Goal: Check status

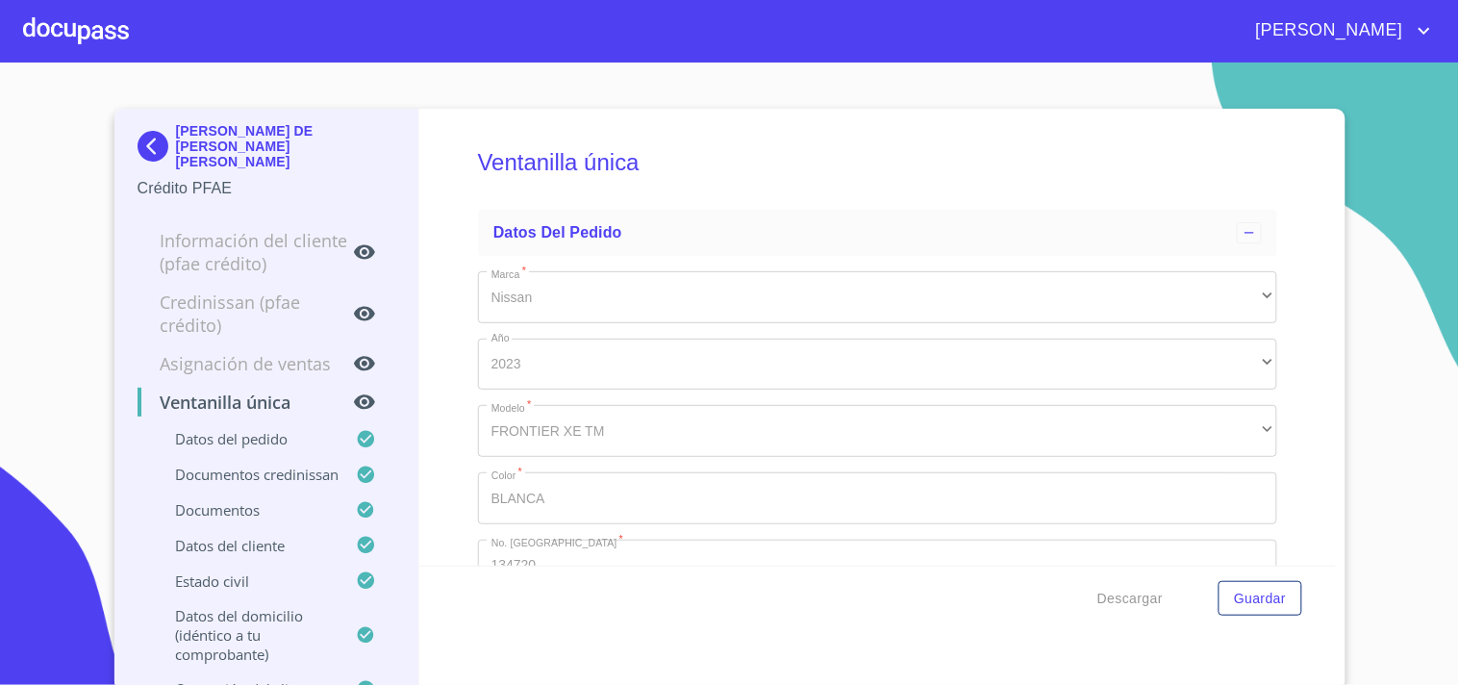
drag, startPoint x: 62, startPoint y: 31, endPoint x: 58, endPoint y: 40, distance: 10.4
click at [58, 40] on div at bounding box center [76, 31] width 106 height 62
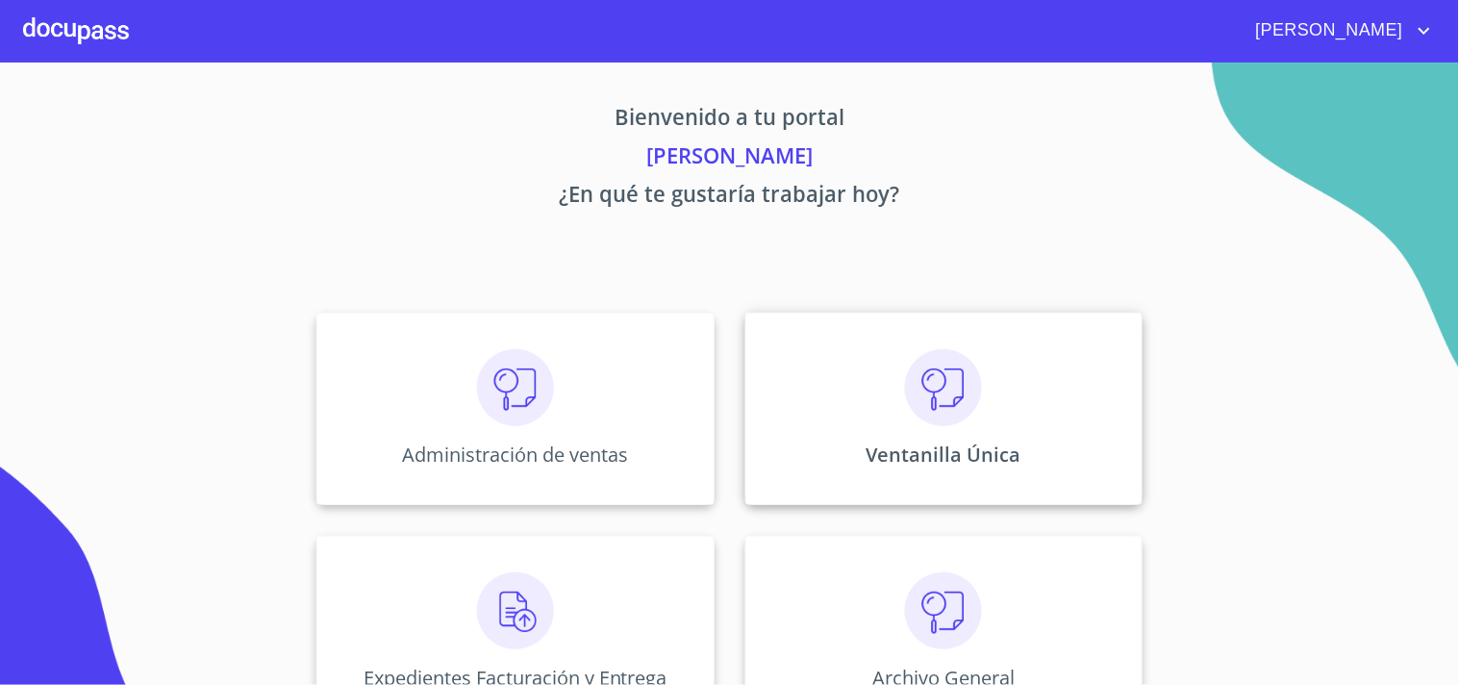
click at [878, 340] on div "Ventanilla Única" at bounding box center [944, 409] width 397 height 192
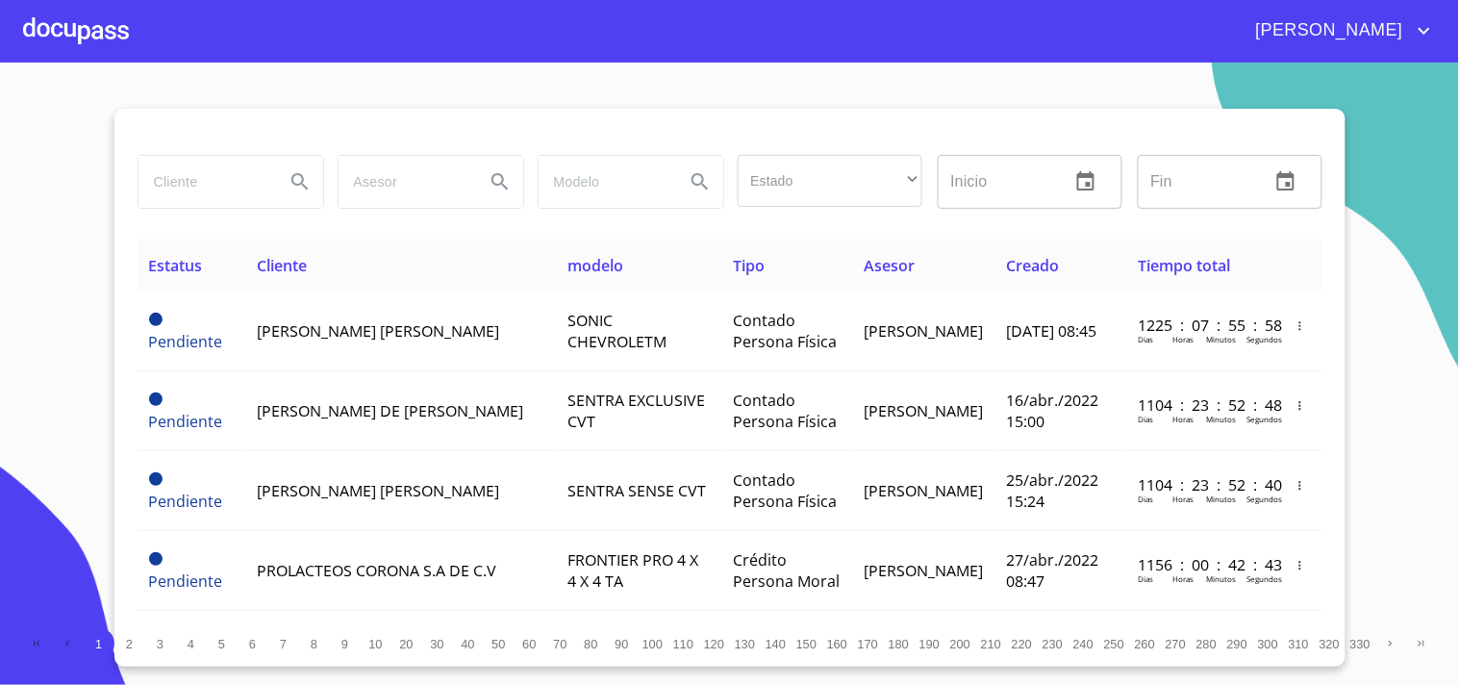
click at [232, 152] on div at bounding box center [230, 181] width 200 height 69
click at [218, 175] on input "search" at bounding box center [204, 182] width 131 height 52
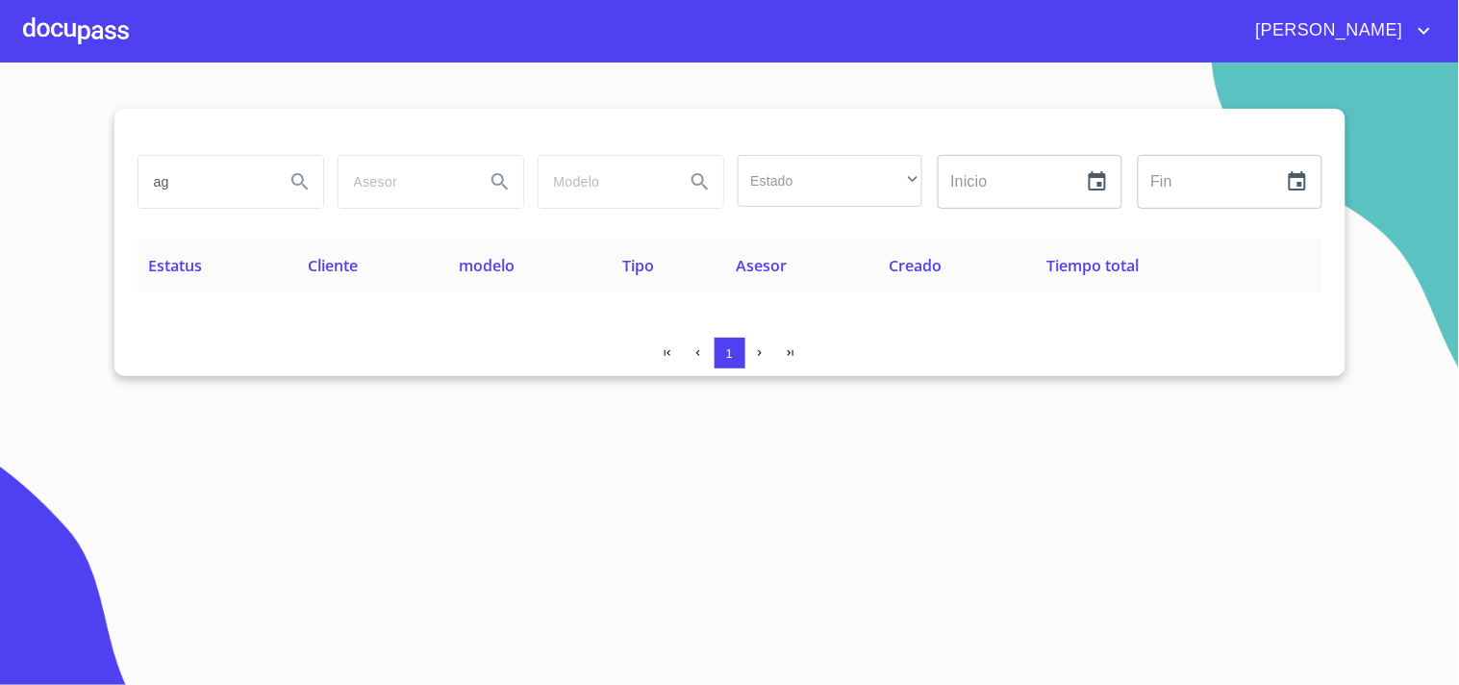
type input "a"
type input "[PERSON_NAME]"
click at [89, 29] on div at bounding box center [76, 31] width 106 height 62
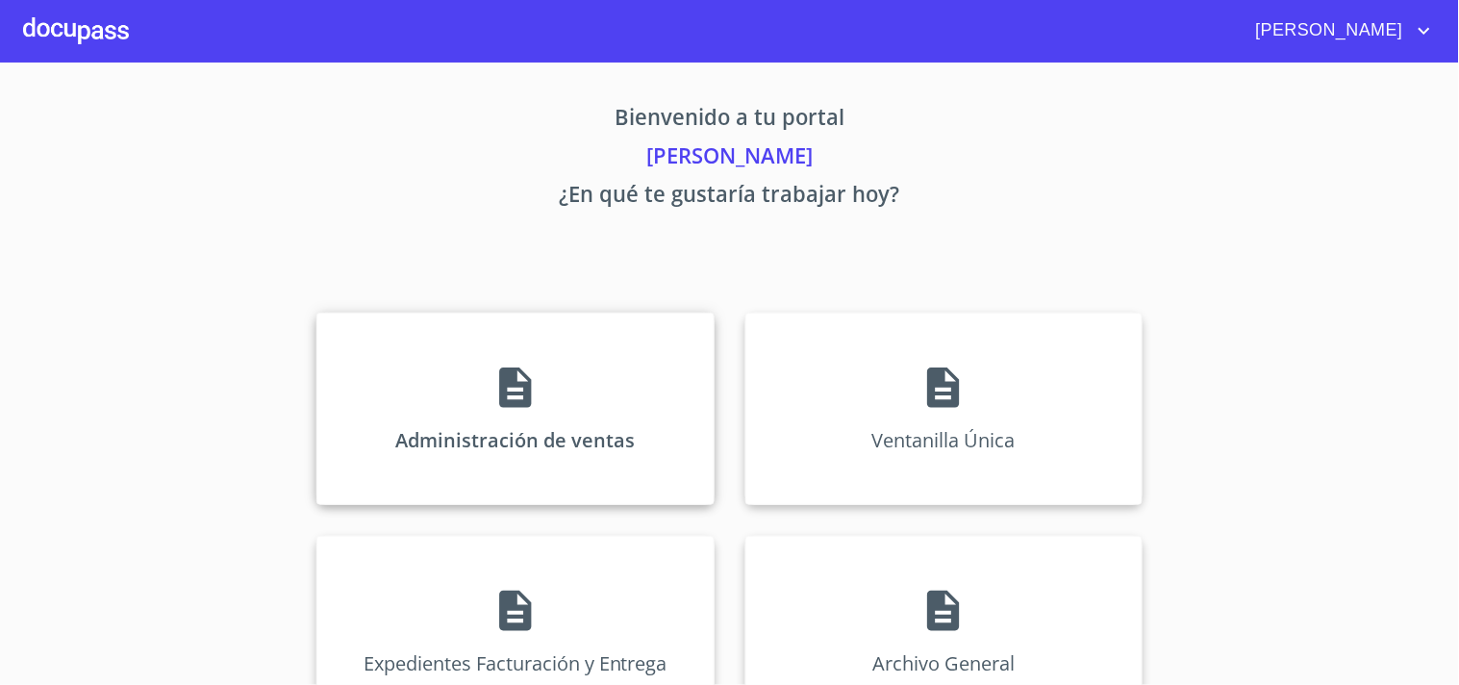
click at [495, 344] on div "Administración de ventas" at bounding box center [515, 409] width 397 height 192
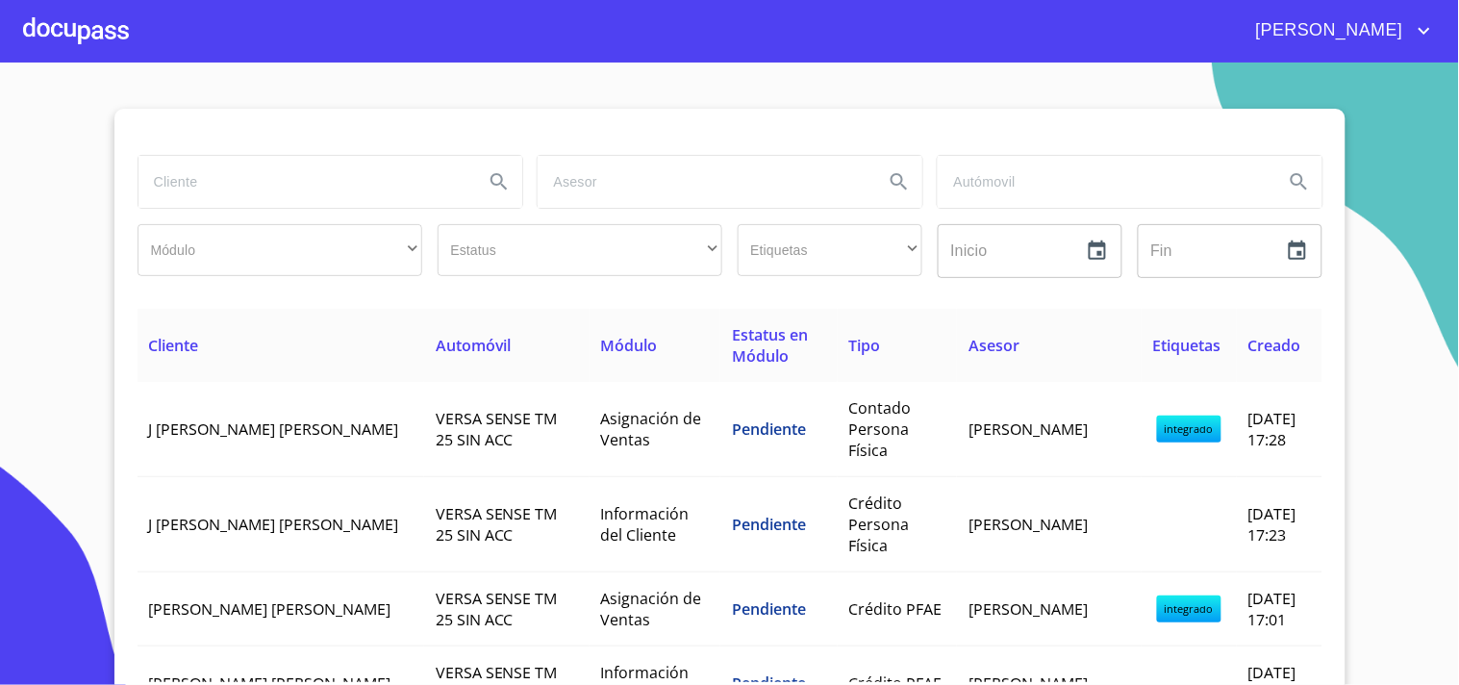
click at [188, 171] on input "search" at bounding box center [304, 182] width 331 height 52
type input "[PERSON_NAME]"
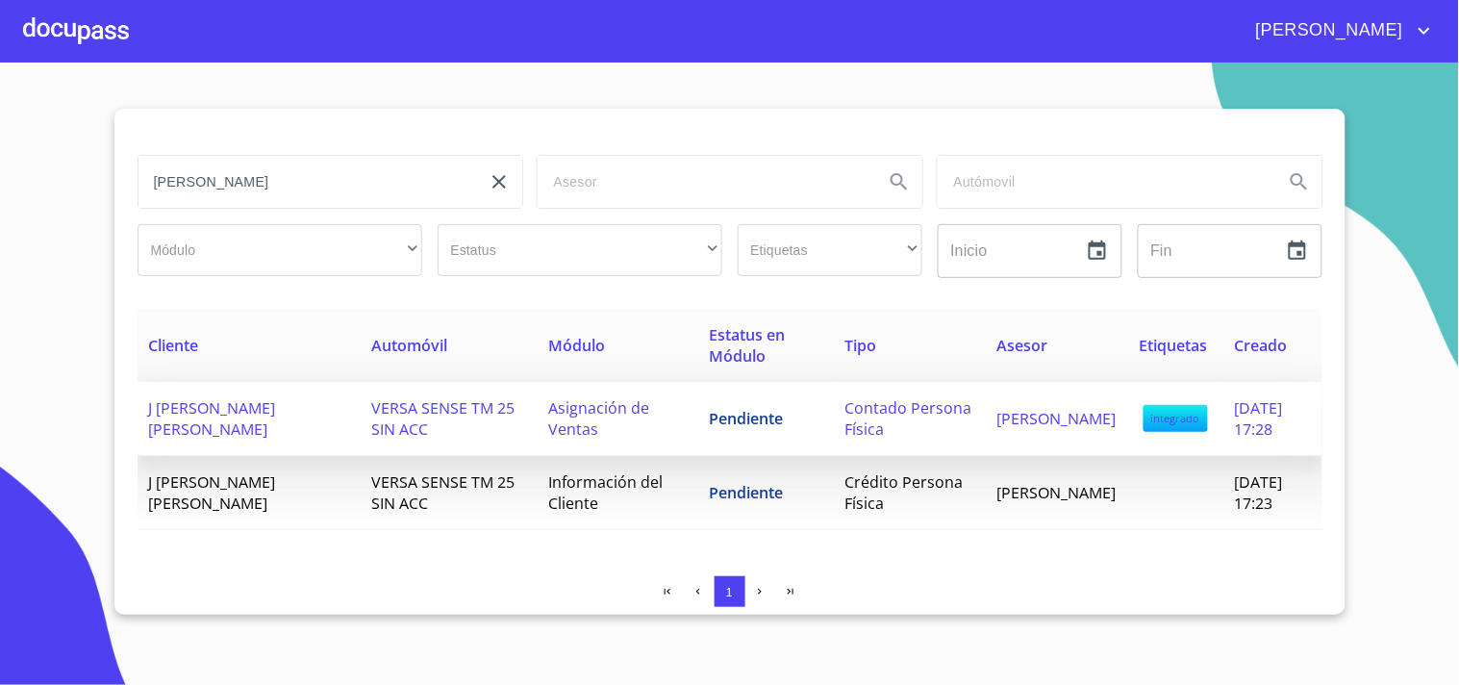
click at [245, 418] on td "J [PERSON_NAME] [PERSON_NAME]" at bounding box center [249, 419] width 223 height 74
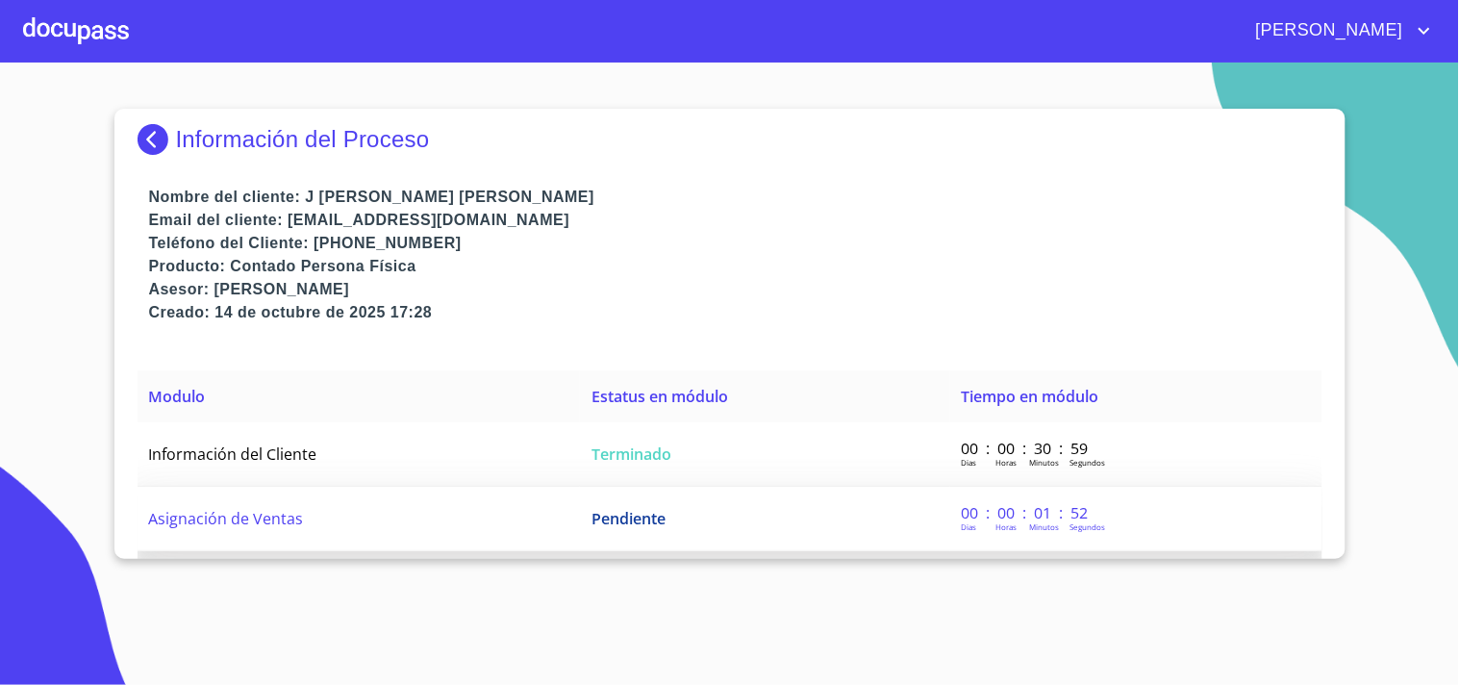
click at [670, 503] on td "Pendiente" at bounding box center [764, 519] width 369 height 64
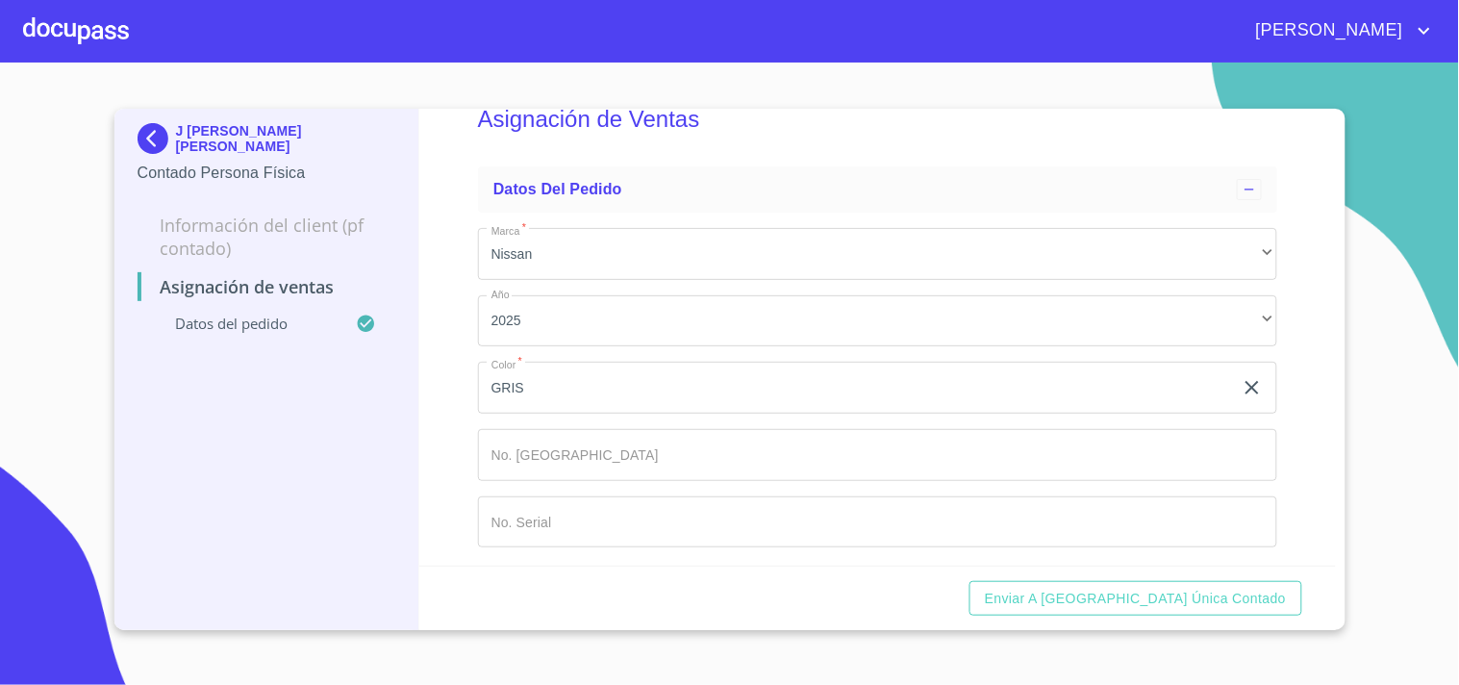
scroll to position [63, 0]
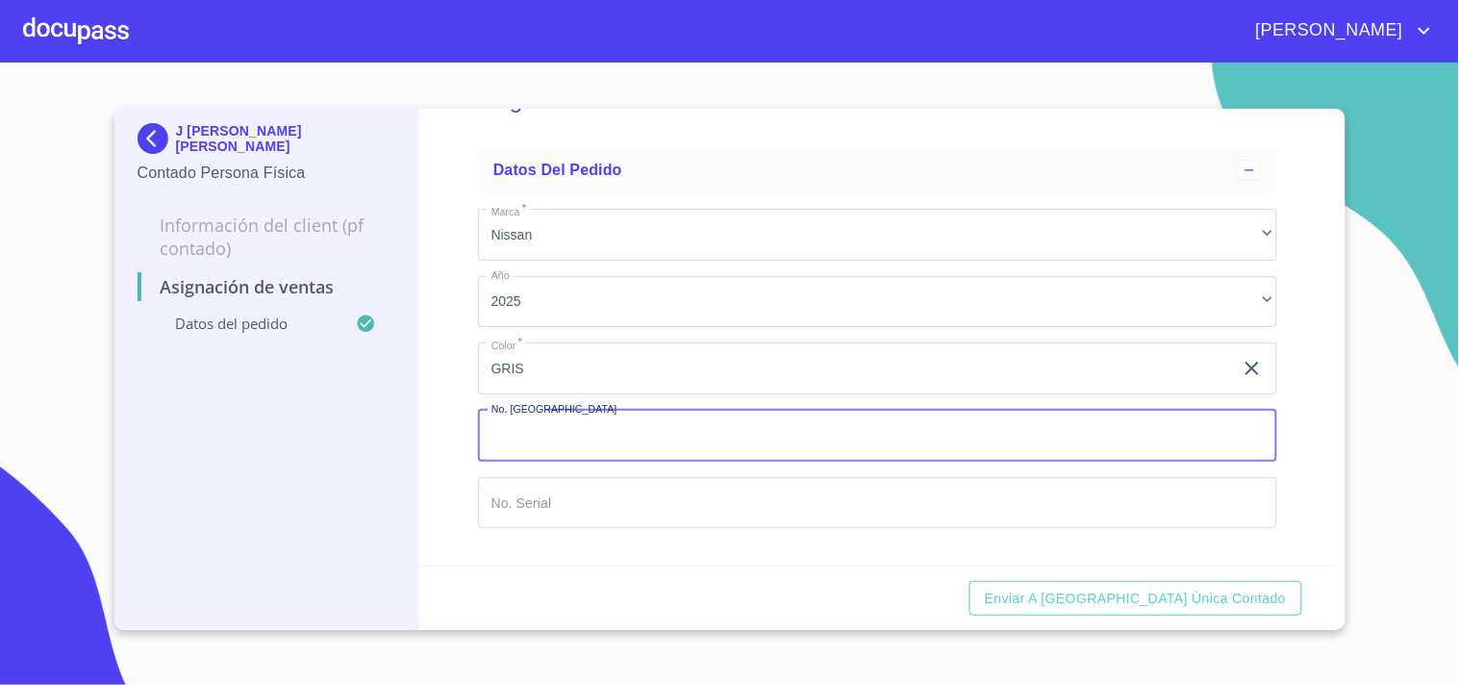
click at [582, 425] on input "Marca   *" at bounding box center [877, 436] width 799 height 52
type input "149818"
click at [570, 477] on input "Marca   *" at bounding box center [877, 503] width 799 height 52
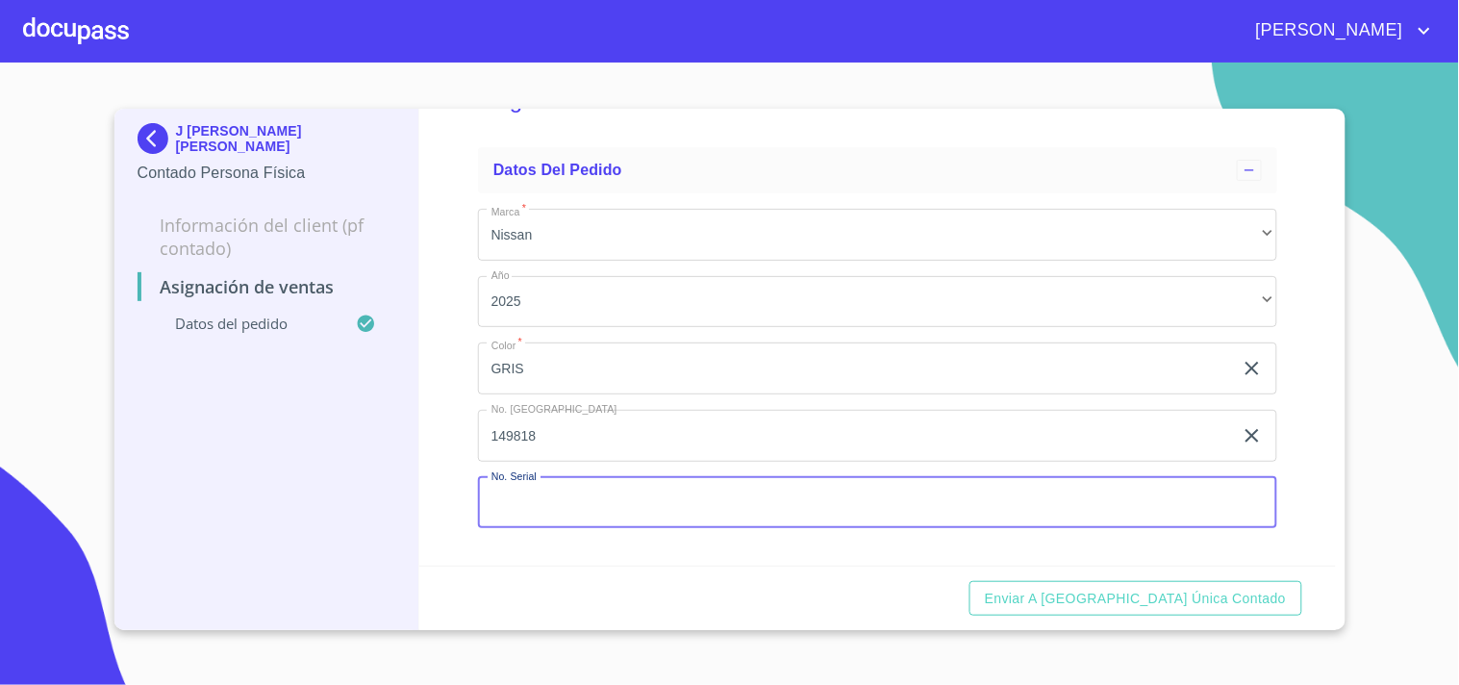
paste input "[US_VEHICLE_IDENTIFICATION_NUMBER]"
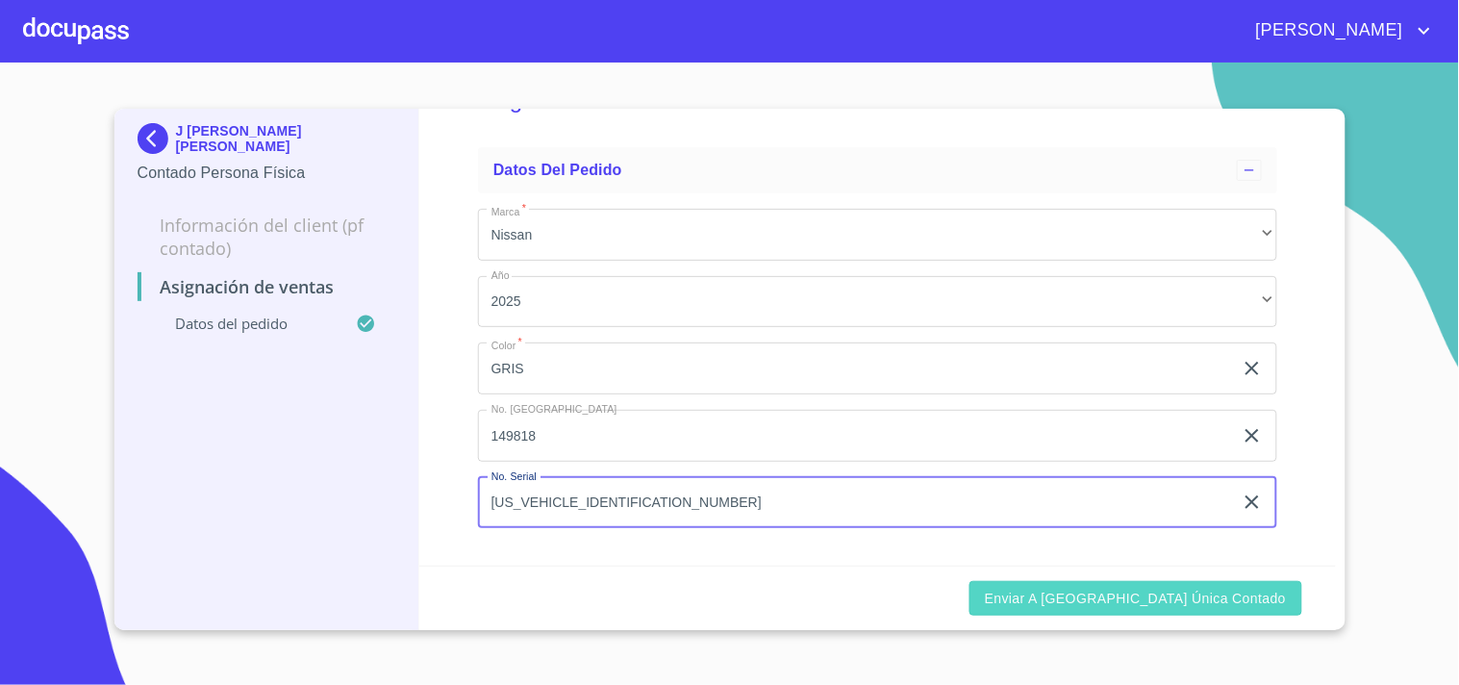
type input "[US_VEHICLE_IDENTIFICATION_NUMBER]"
click at [1220, 599] on span "Enviar a [GEOGRAPHIC_DATA] única contado" at bounding box center [1136, 599] width 302 height 24
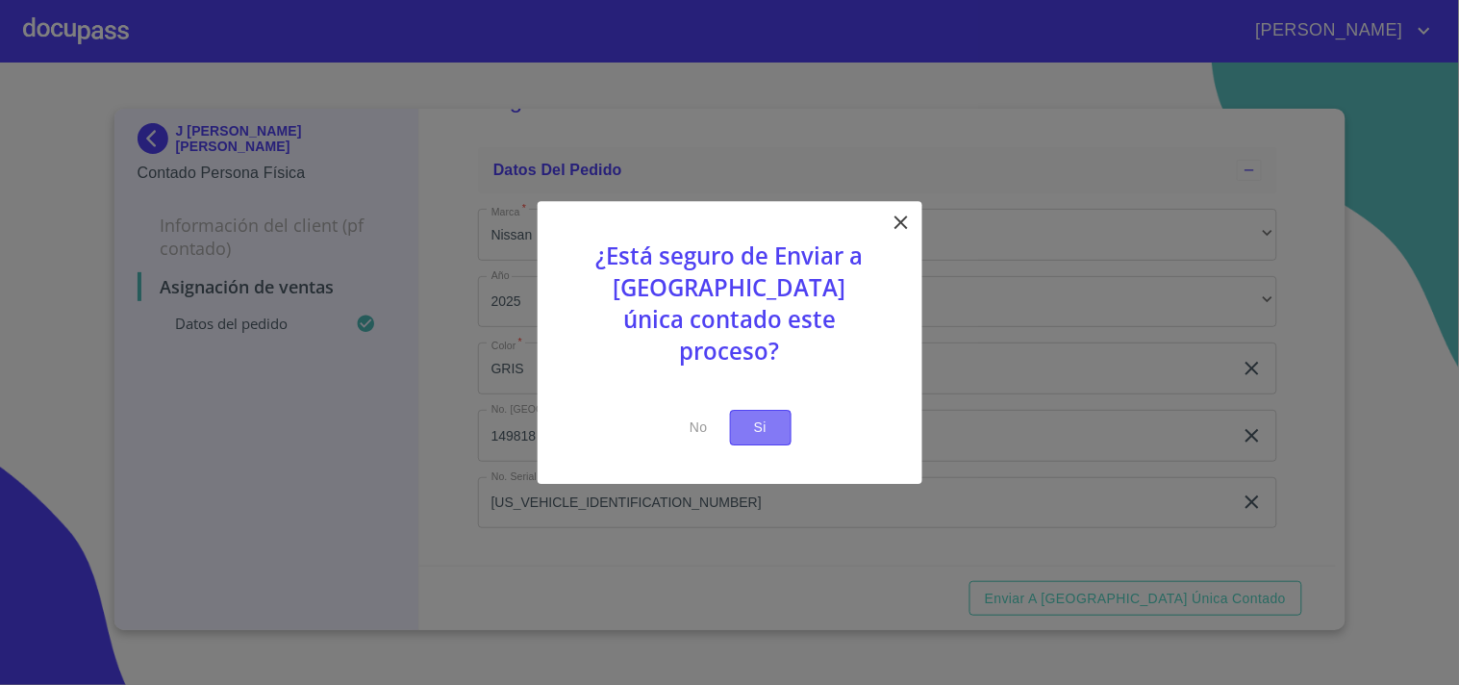
click at [760, 416] on span "Si" at bounding box center [761, 428] width 31 height 24
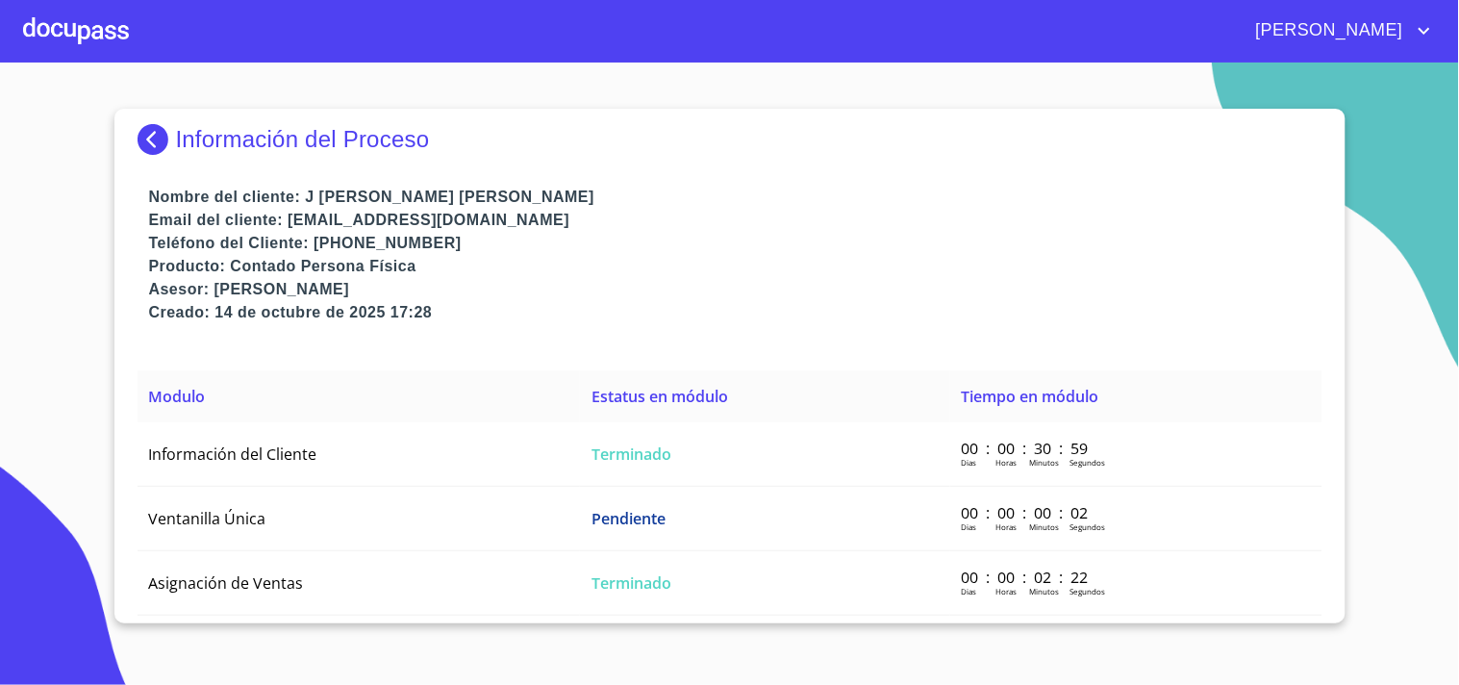
click at [53, 38] on div at bounding box center [76, 31] width 106 height 62
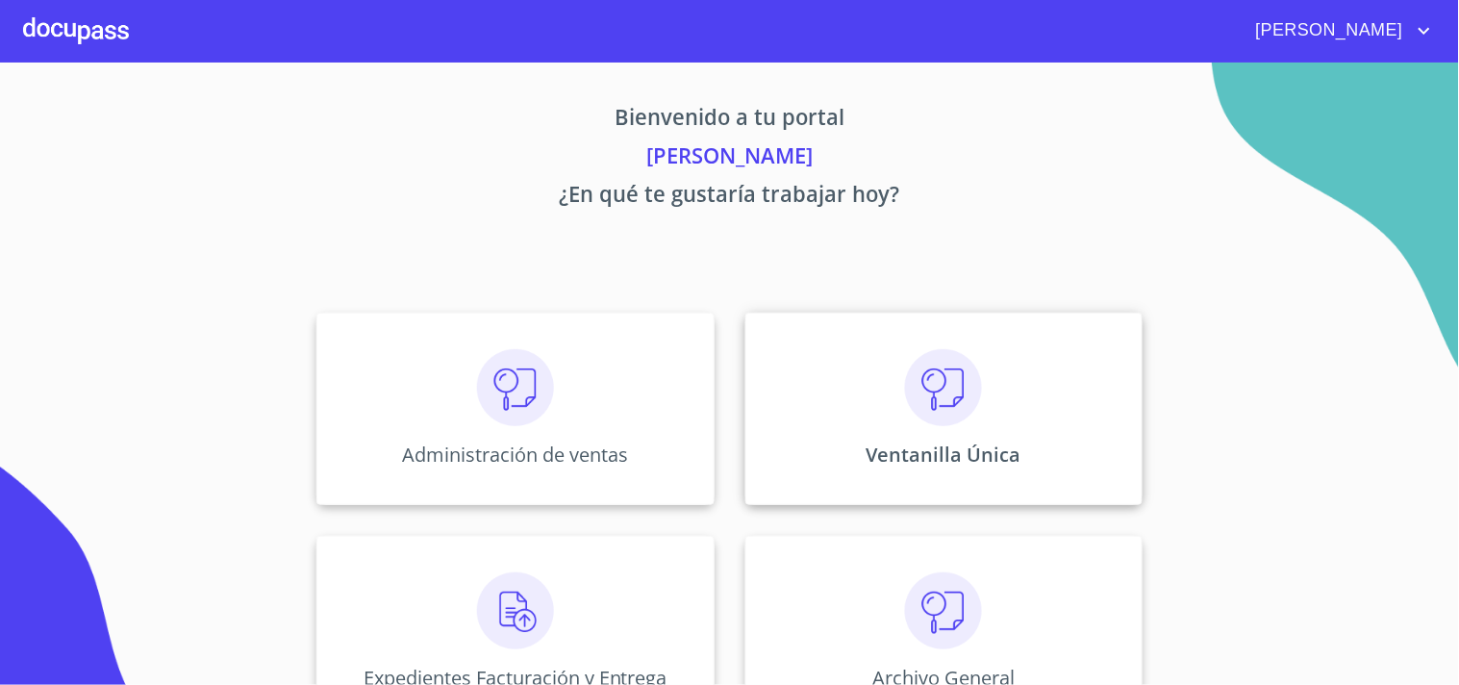
click at [933, 465] on p "Ventanilla Única" at bounding box center [944, 455] width 155 height 26
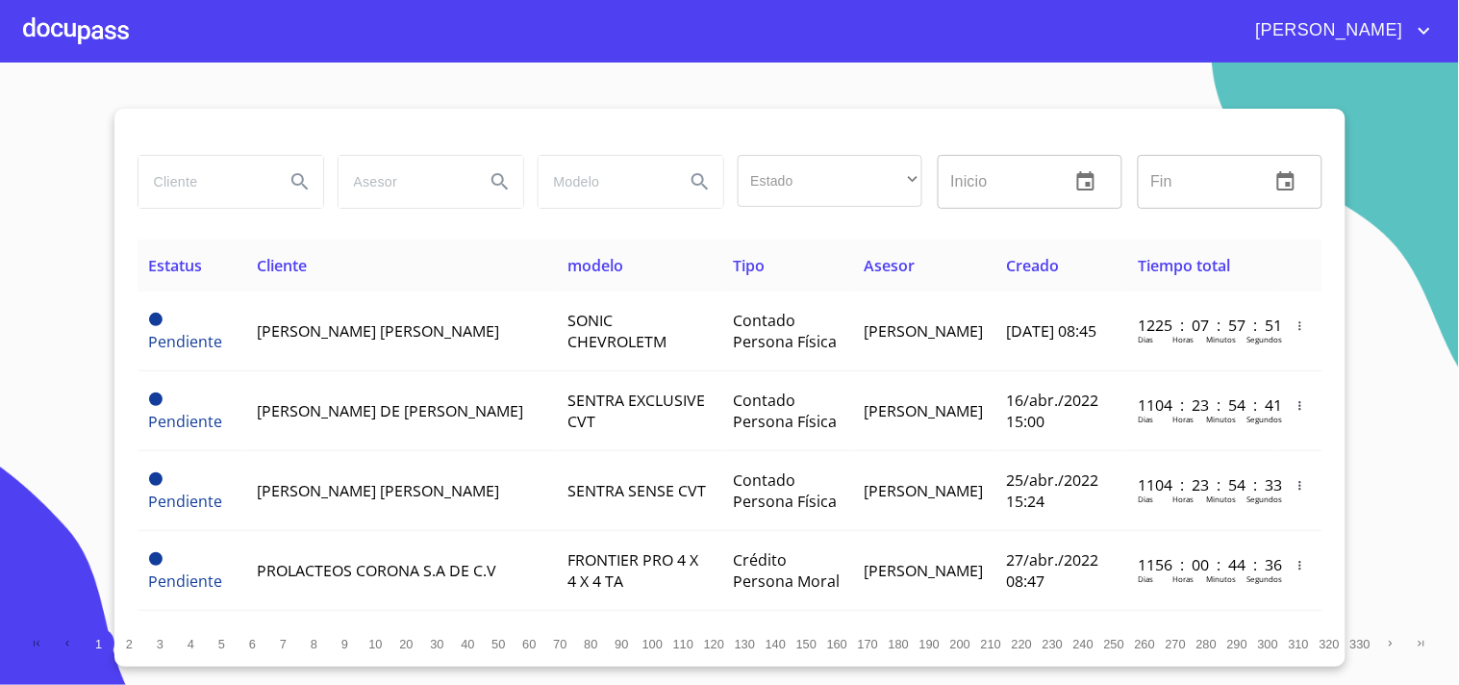
click at [228, 167] on input "search" at bounding box center [204, 182] width 131 height 52
type input "[PERSON_NAME]"
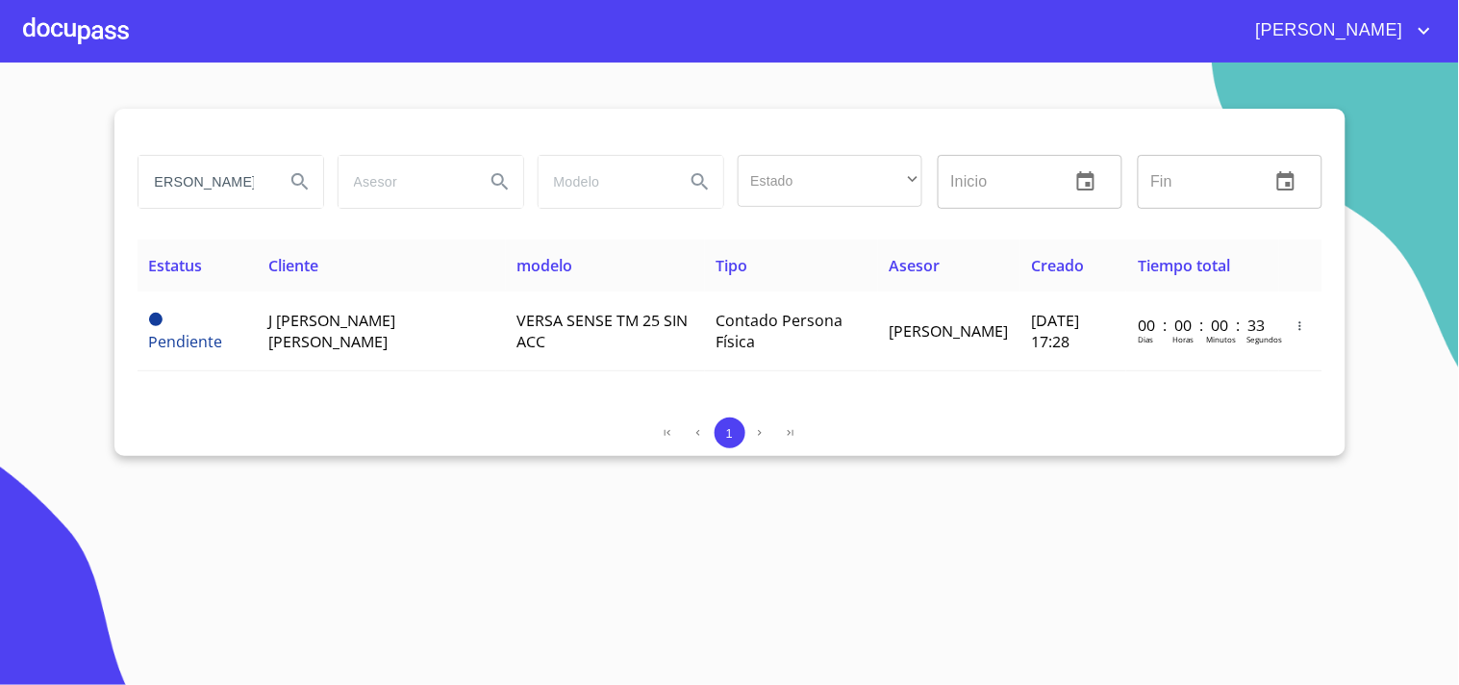
scroll to position [0, 0]
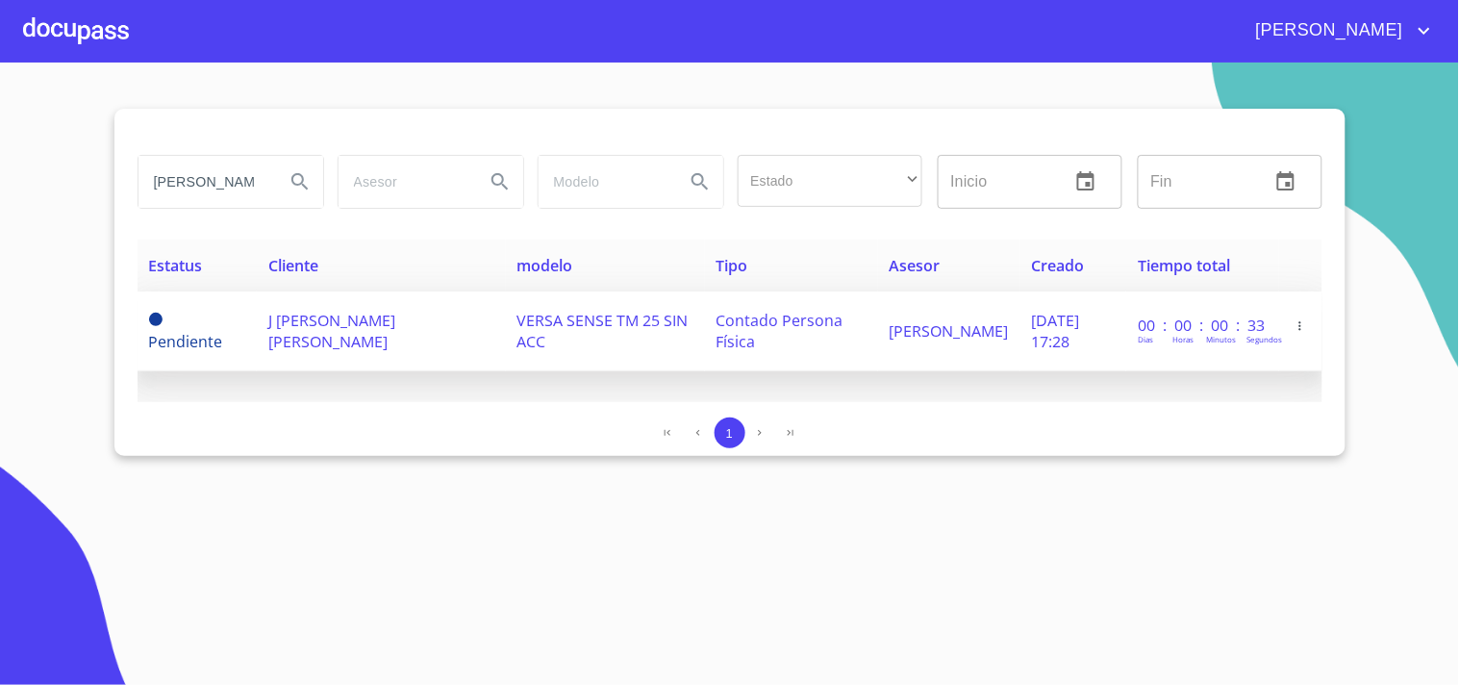
click at [286, 332] on span "J [PERSON_NAME] [PERSON_NAME]" at bounding box center [331, 331] width 127 height 42
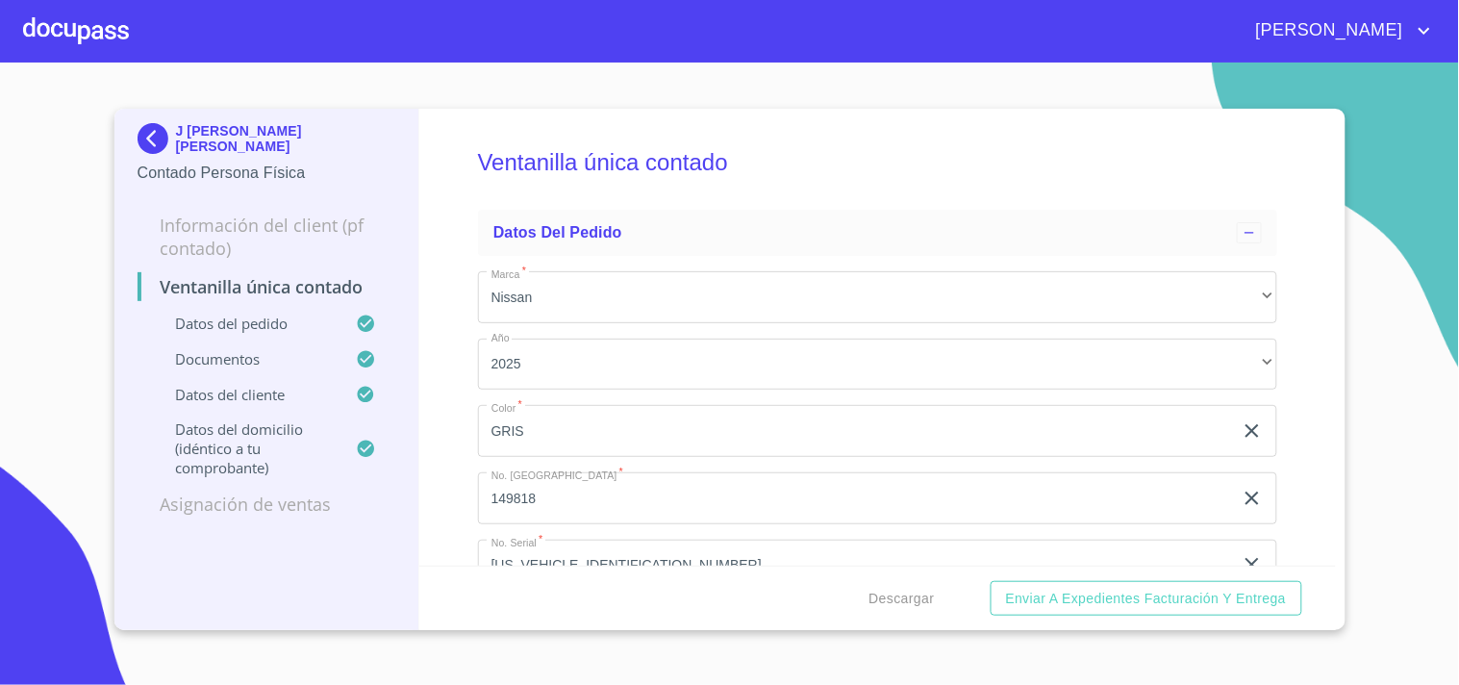
click at [70, 20] on div at bounding box center [76, 31] width 106 height 62
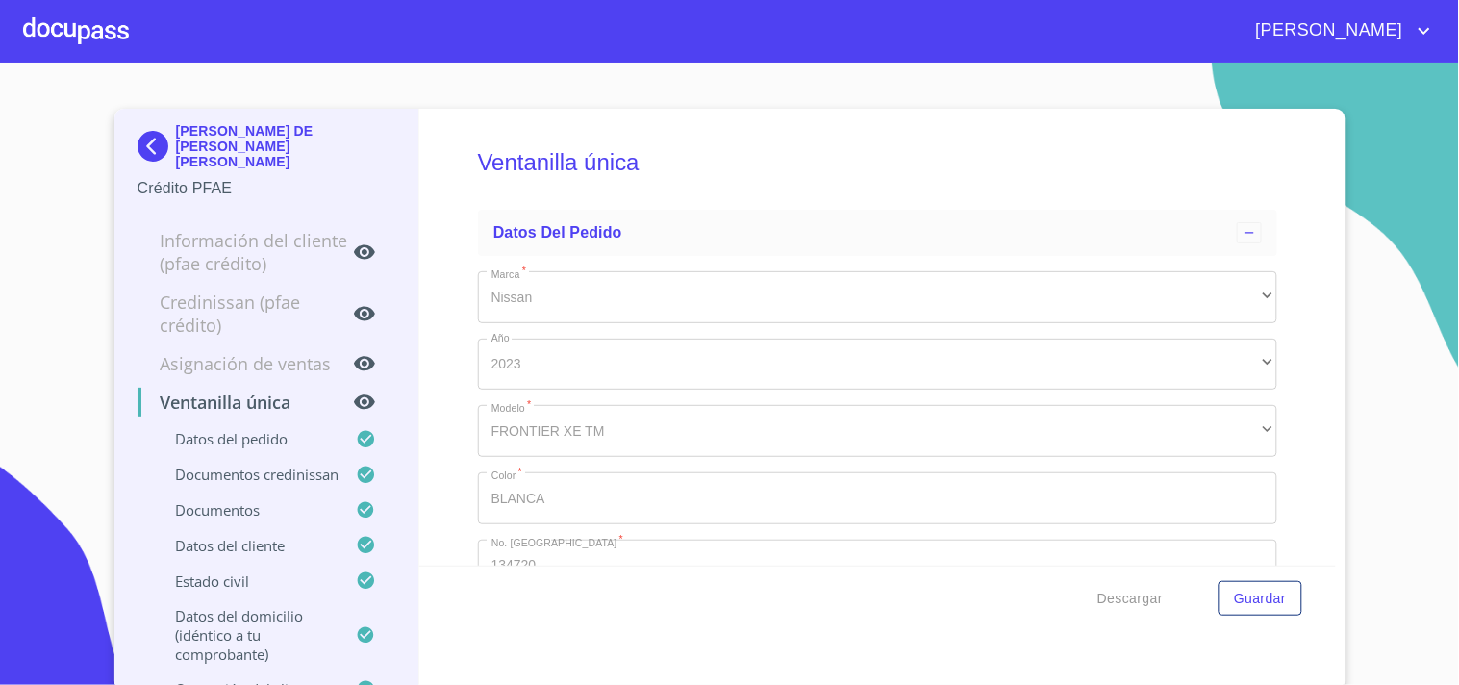
click at [46, 45] on div at bounding box center [76, 31] width 106 height 62
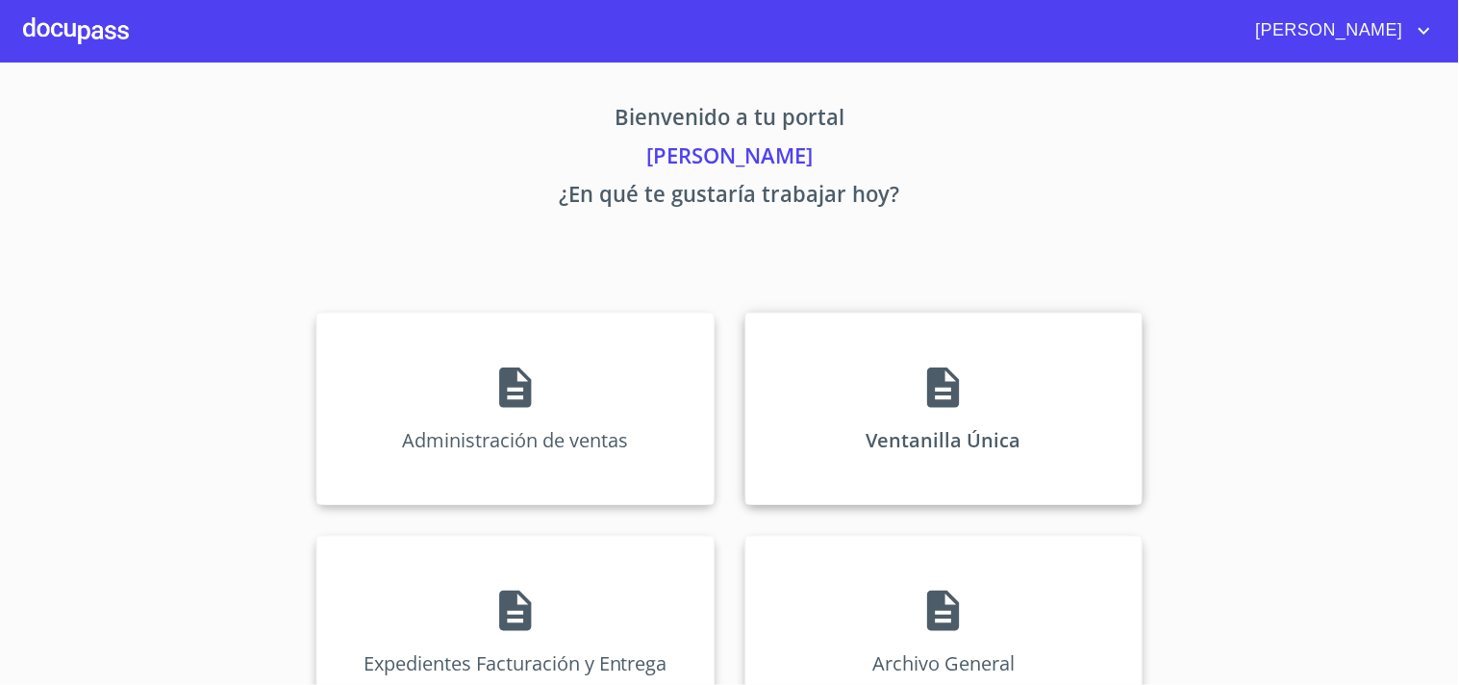
click at [1040, 342] on div "Ventanilla Única" at bounding box center [944, 409] width 397 height 192
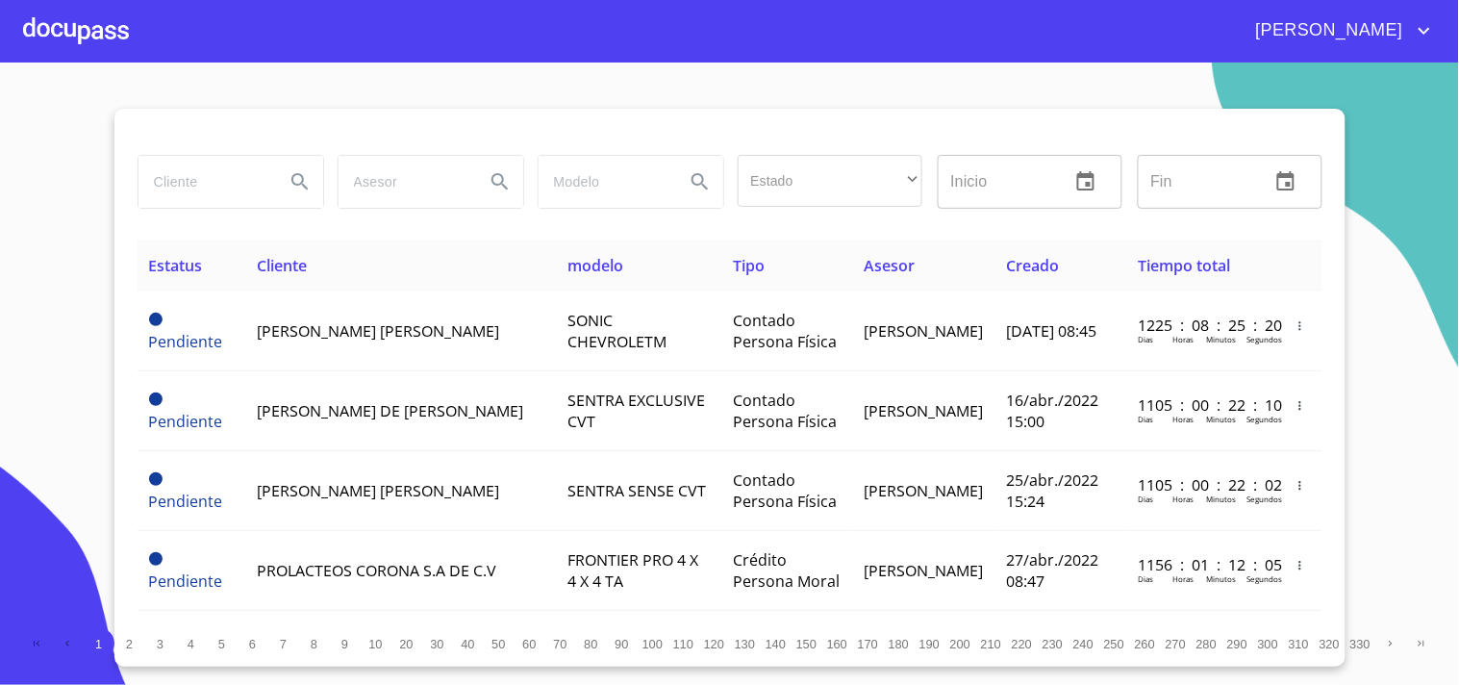
click at [204, 158] on input "search" at bounding box center [204, 182] width 131 height 52
type input "g"
type input "GERARDO MARTIN"
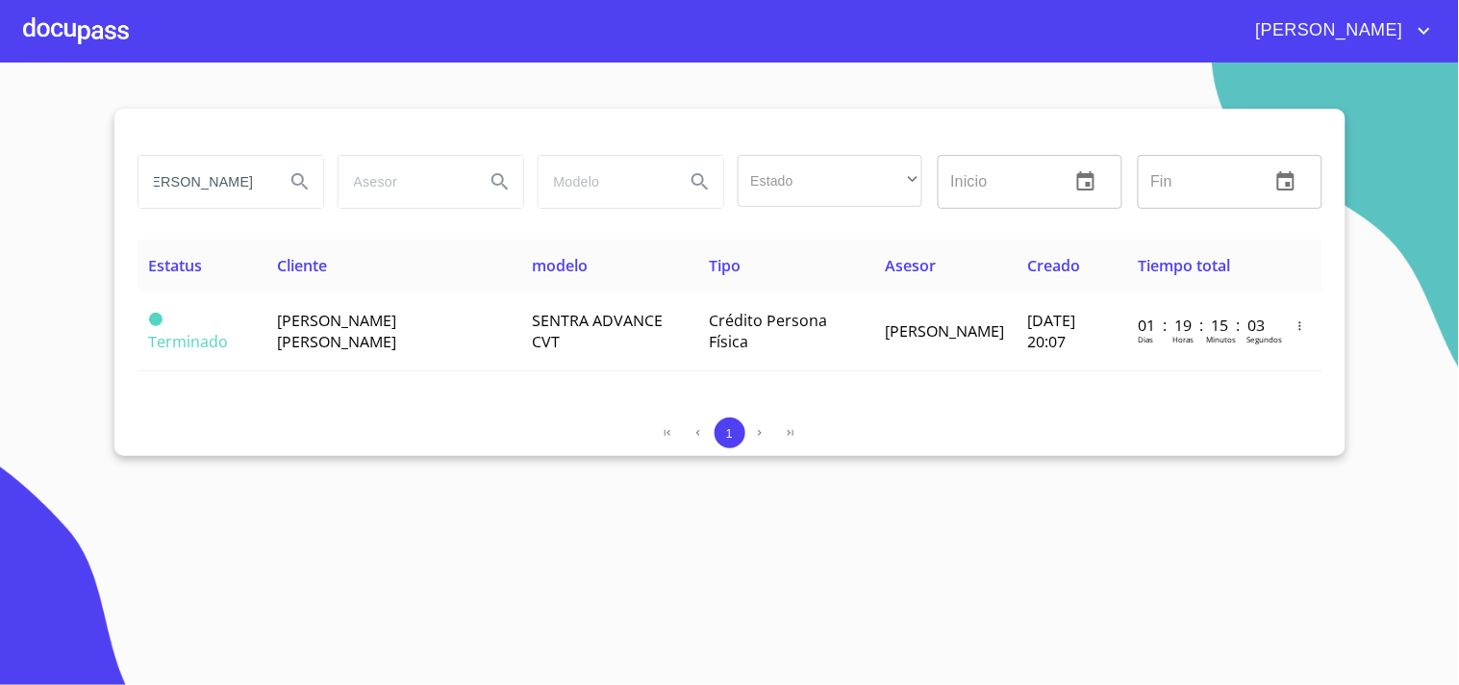
scroll to position [0, 0]
drag, startPoint x: 256, startPoint y: 190, endPoint x: 0, endPoint y: 190, distance: 255.9
click at [0, 190] on section "GERARDO MARTIN Estado ​ ​ Inicio ​ Fin ​ Estatus Cliente modelo Tipo Asesor Cre…" at bounding box center [729, 374] width 1459 height 622
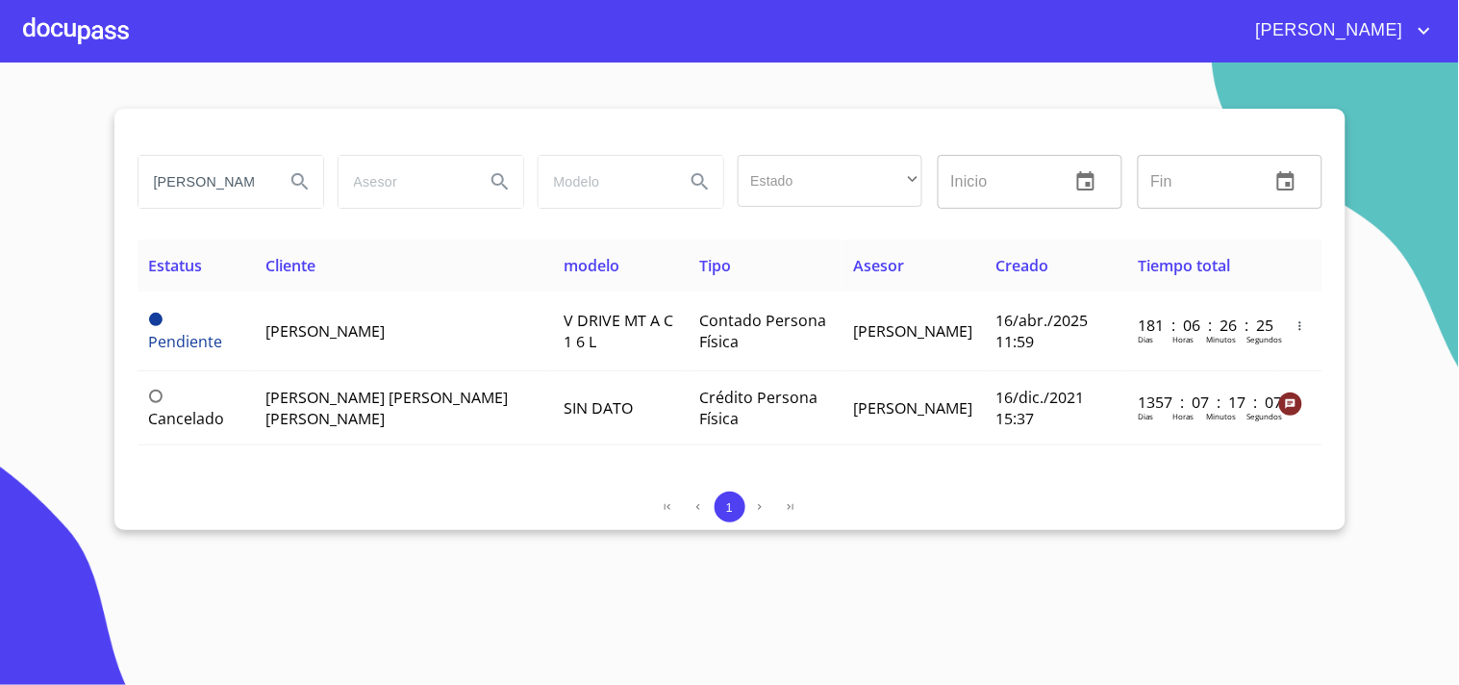
click at [265, 174] on input "GONZALEZ RODRIGUEZ" at bounding box center [204, 182] width 131 height 52
type input "Z"
type input "GERARDO MARTIN"
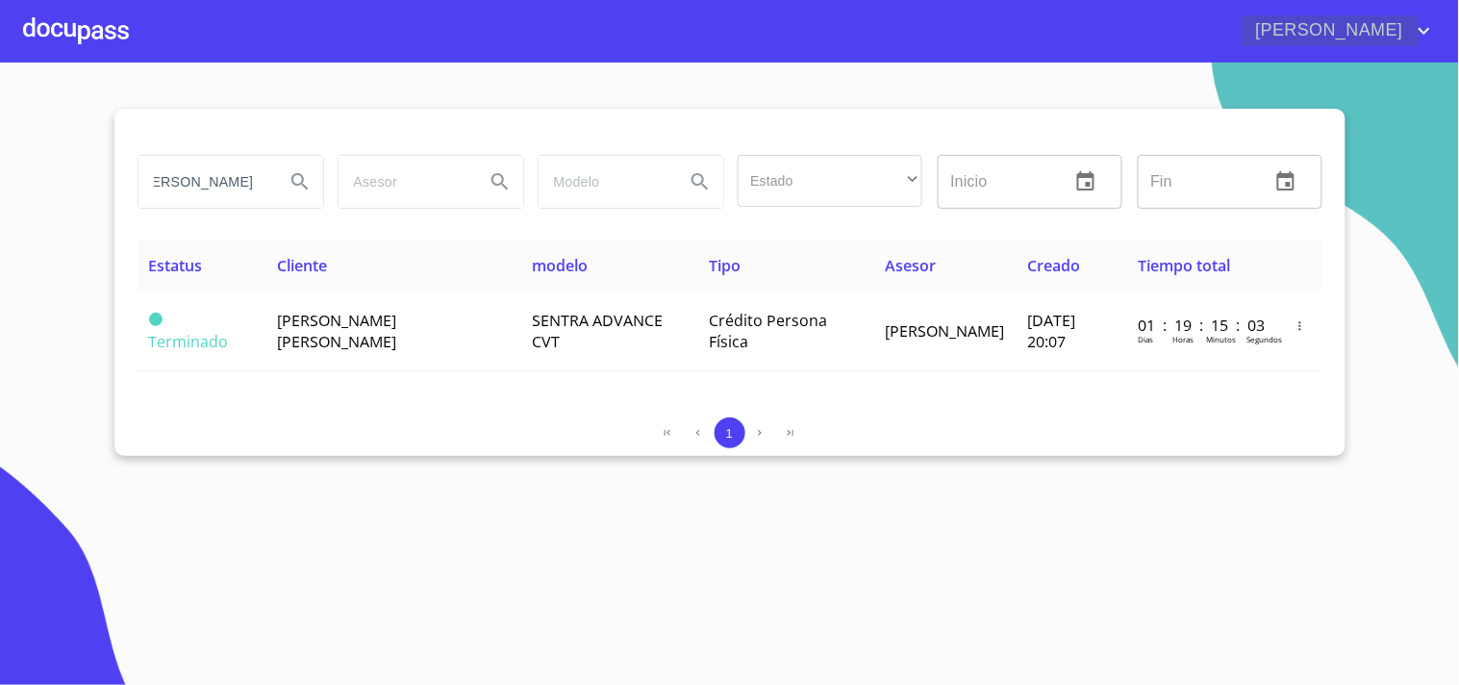
scroll to position [0, 0]
click at [1429, 35] on icon "account of current user" at bounding box center [1424, 30] width 23 height 23
click at [1334, 81] on div at bounding box center [729, 342] width 1459 height 685
drag, startPoint x: 1438, startPoint y: 1, endPoint x: 728, endPoint y: 93, distance: 716.0
click at [728, 93] on section "GERARDO MARTIN Estado ​ ​ Inicio ​ Fin ​ Estatus Cliente modelo Tipo Asesor Cre…" at bounding box center [729, 374] width 1459 height 622
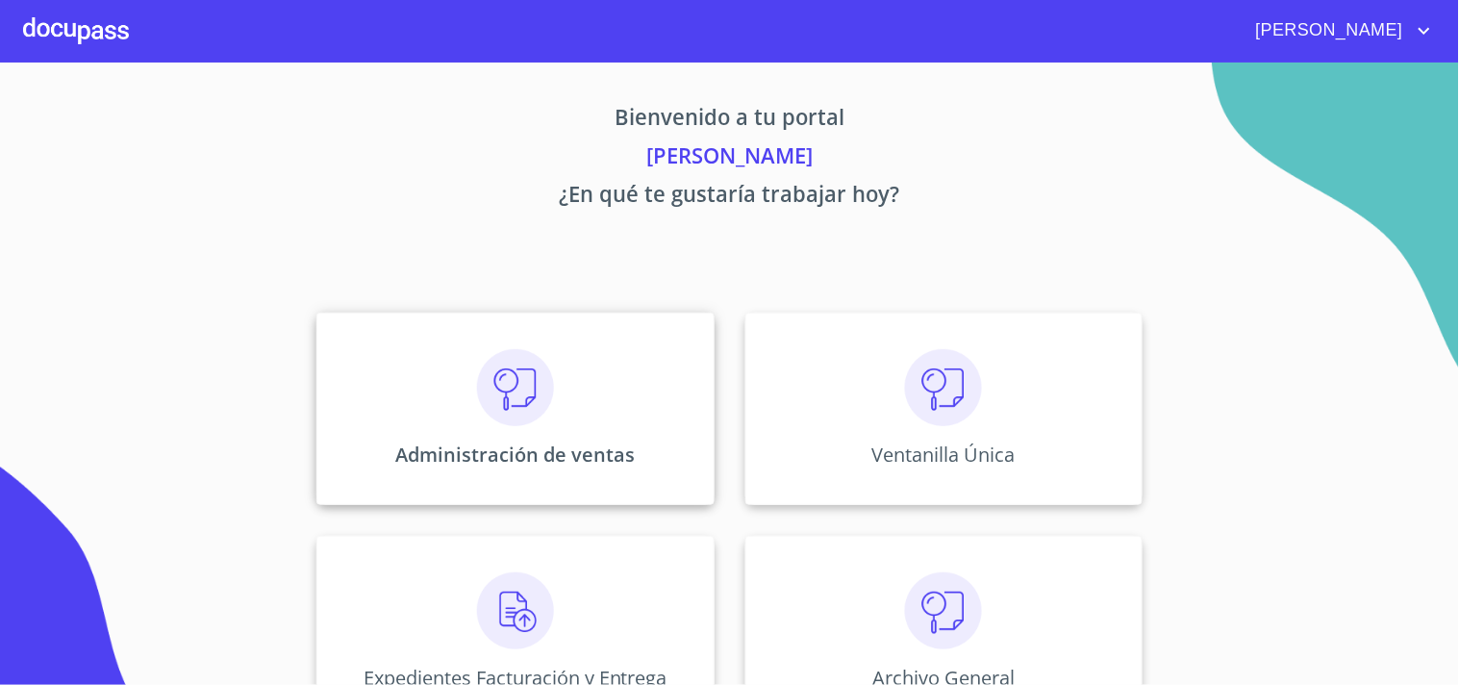
click at [513, 416] on img at bounding box center [515, 387] width 77 height 77
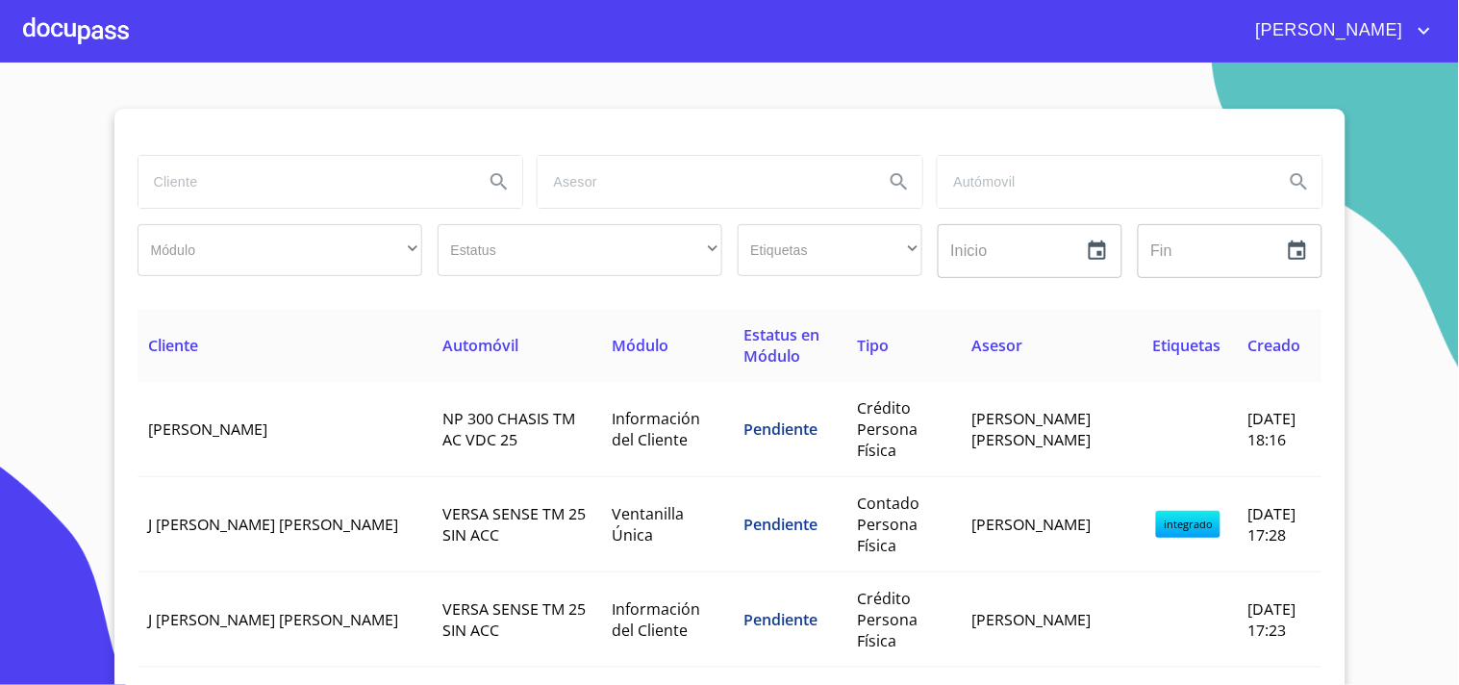
click at [222, 195] on input "search" at bounding box center [304, 182] width 331 height 52
type input "GERARDO MARTIN"
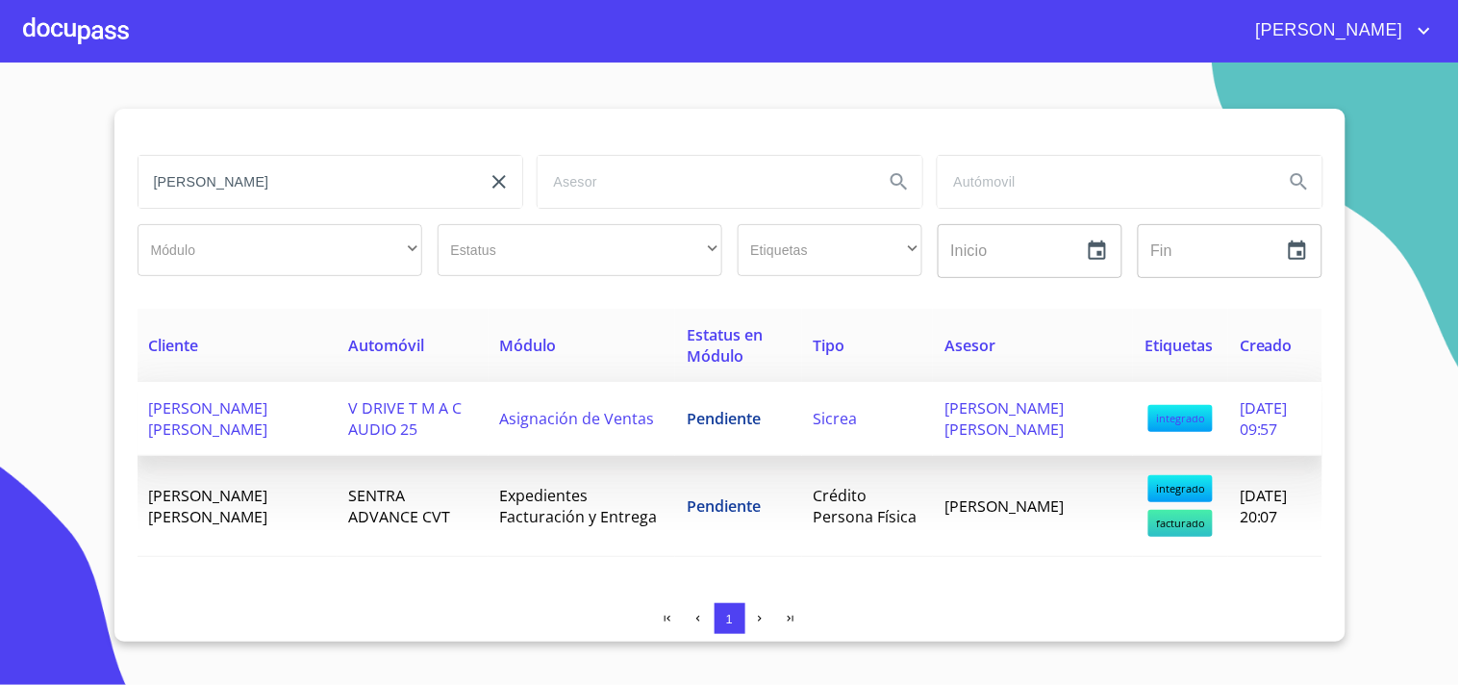
click at [590, 418] on span "Asignación de Ventas" at bounding box center [577, 418] width 155 height 21
